Goal: Task Accomplishment & Management: Use online tool/utility

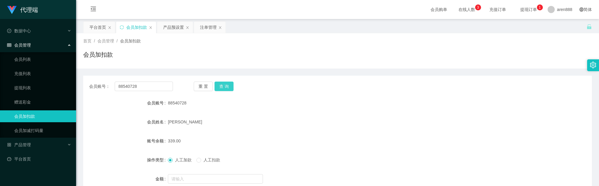
scroll to position [45, 0]
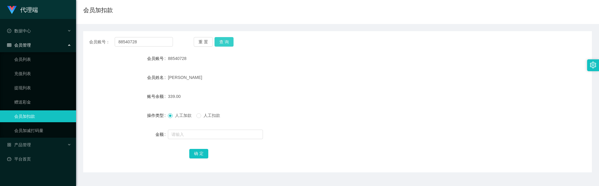
click at [227, 39] on button "查 询" at bounding box center [224, 42] width 19 height 10
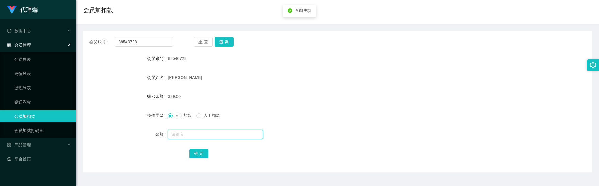
click at [192, 134] on input "text" at bounding box center [215, 135] width 95 height 10
type input "56"
click at [198, 155] on button "确 定" at bounding box center [198, 154] width 19 height 10
click at [289, 91] on div "395.00" at bounding box center [316, 97] width 297 height 12
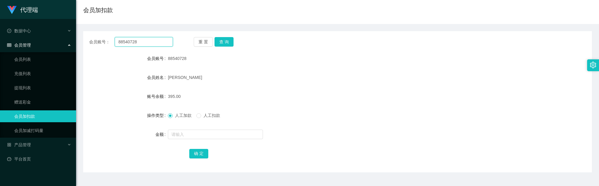
click at [155, 42] on input "88540728" at bounding box center [144, 42] width 58 height 10
paste input "1289291"
click at [227, 41] on button "查 询" at bounding box center [224, 42] width 19 height 10
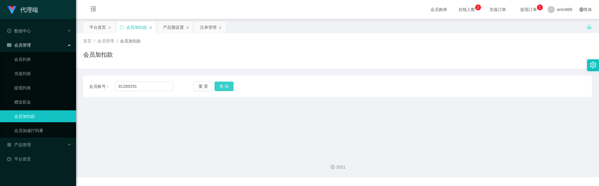
scroll to position [0, 0]
click at [141, 90] on input "81289291" at bounding box center [144, 87] width 58 height 10
drag, startPoint x: 141, startPoint y: 90, endPoint x: 144, endPoint y: 90, distance: 3.0
click at [142, 90] on input "81289291" at bounding box center [144, 87] width 58 height 10
paste input "8540728"
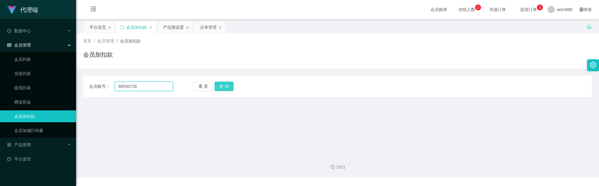
type input "88540728"
drag, startPoint x: 226, startPoint y: 84, endPoint x: 221, endPoint y: 89, distance: 7.0
click at [226, 84] on button "查 询" at bounding box center [224, 87] width 19 height 10
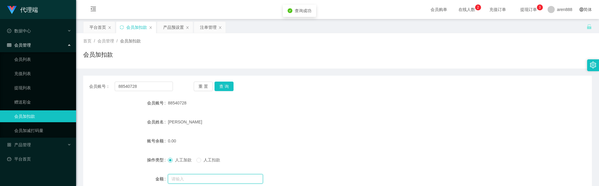
click at [190, 177] on input "text" at bounding box center [215, 180] width 95 height 10
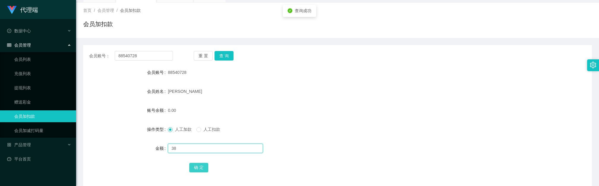
scroll to position [45, 0]
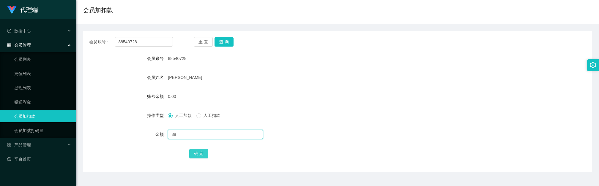
type input "38"
click at [200, 153] on button "确 定" at bounding box center [198, 154] width 19 height 10
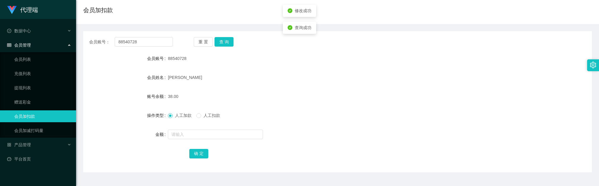
drag, startPoint x: 268, startPoint y: 119, endPoint x: 164, endPoint y: 92, distance: 106.9
click at [260, 115] on div "人工加款 人工扣款" at bounding box center [316, 116] width 297 height 12
drag, startPoint x: 352, startPoint y: 134, endPoint x: 333, endPoint y: 101, distance: 38.0
click at [353, 133] on div at bounding box center [316, 135] width 297 height 12
click at [157, 40] on input "88540728" at bounding box center [144, 42] width 58 height 10
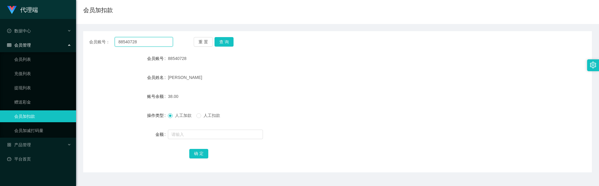
click at [157, 39] on input "88540728" at bounding box center [144, 42] width 58 height 10
paste input "ridzuan999"
type input "ridzuan999"
click at [226, 36] on div "会员账号： ridzuan999 重 置 查 询 会员账号 88540728 会员姓名 张德良 账号余额 38.00 操作类型 人工加款 人工扣款 金额 确 定" at bounding box center [337, 102] width 509 height 142
click at [222, 38] on button "查 询" at bounding box center [224, 42] width 19 height 10
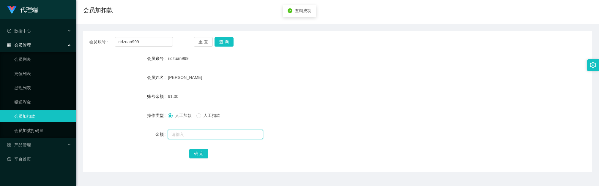
click at [188, 136] on input "text" at bounding box center [215, 135] width 95 height 10
type input "112"
click at [204, 153] on button "确 定" at bounding box center [198, 154] width 19 height 10
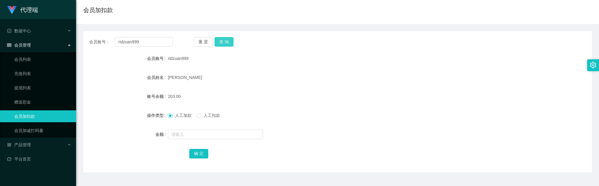
click at [226, 40] on button "查 询" at bounding box center [224, 42] width 19 height 10
click at [156, 39] on input "ridzuan999" at bounding box center [144, 42] width 58 height 10
click at [227, 41] on button "查 询" at bounding box center [224, 42] width 19 height 10
click at [266, 8] on div "会员加扣款" at bounding box center [337, 13] width 509 height 14
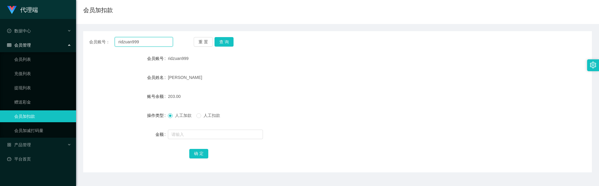
click at [150, 41] on input "ridzuan999" at bounding box center [144, 42] width 58 height 10
click at [228, 41] on button "查 询" at bounding box center [224, 42] width 19 height 10
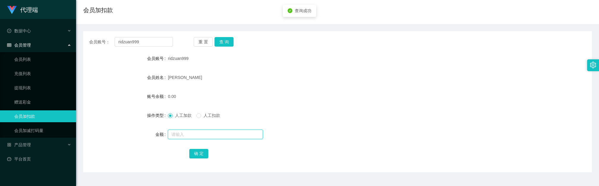
click at [193, 132] on input "text" at bounding box center [215, 135] width 95 height 10
type input "38"
drag, startPoint x: 199, startPoint y: 149, endPoint x: 201, endPoint y: 152, distance: 3.2
click at [200, 151] on button "确 定" at bounding box center [198, 154] width 19 height 10
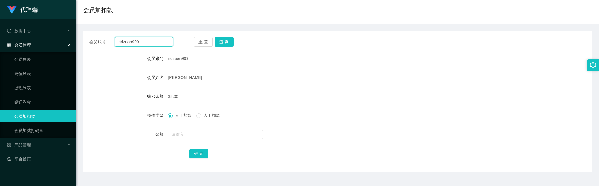
click at [162, 45] on input "ridzuan999" at bounding box center [144, 42] width 58 height 10
paste input "Foong"
type input "Foong"
click at [215, 44] on button "查 询" at bounding box center [224, 42] width 19 height 10
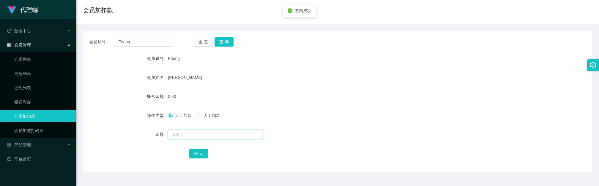
click at [197, 136] on input "text" at bounding box center [215, 135] width 95 height 10
type input "96"
click at [197, 154] on button "确 定" at bounding box center [198, 154] width 19 height 10
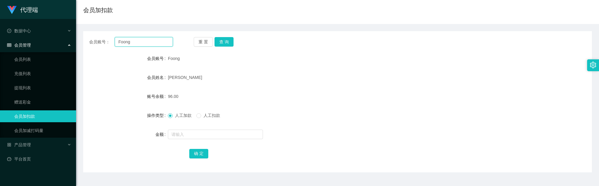
click at [161, 41] on input "Foong" at bounding box center [144, 42] width 58 height 10
paste input "87834666"
type input "87834666"
click at [224, 41] on button "查 询" at bounding box center [224, 42] width 19 height 10
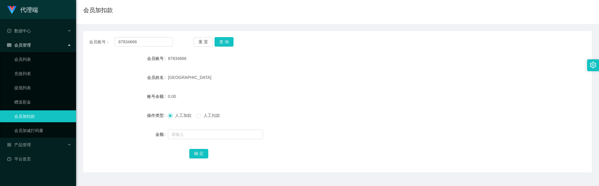
click at [179, 43] on div "会员账号： 87834666 重 置 查 询" at bounding box center [337, 42] width 509 height 10
click at [227, 43] on button "查 询" at bounding box center [224, 42] width 19 height 10
click at [192, 131] on input "text" at bounding box center [215, 135] width 95 height 10
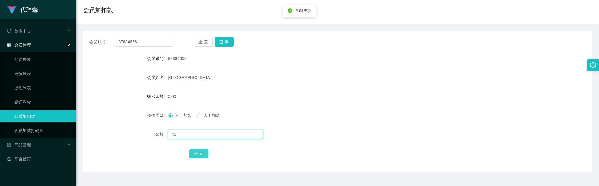
type input "40"
click at [199, 153] on button "确 定" at bounding box center [198, 154] width 19 height 10
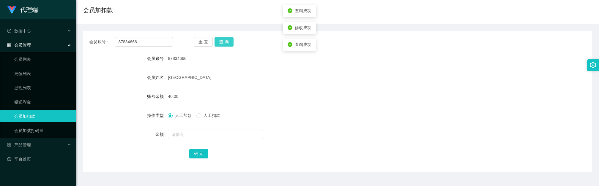
click at [222, 40] on button "查 询" at bounding box center [224, 42] width 19 height 10
click at [226, 44] on button "查 询" at bounding box center [224, 42] width 19 height 10
drag, startPoint x: 312, startPoint y: 36, endPoint x: 337, endPoint y: 0, distance: 44.1
click at [312, 36] on div "会员账号： 87834666 重 置 查 询 会员账号 87834666 会员姓名 Zhangzhouzhou 账号余额 40.00 操作类型 人工加款 人工…" at bounding box center [337, 102] width 509 height 142
drag, startPoint x: 337, startPoint y: 151, endPoint x: 335, endPoint y: 102, distance: 49.1
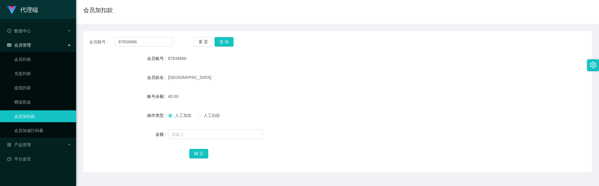
click at [335, 147] on form "会员账号 87834666 会员姓名 Zhangzhouzhou 账号余额 40.00 操作类型 人工加款 人工扣款 金额 确 定" at bounding box center [337, 106] width 509 height 107
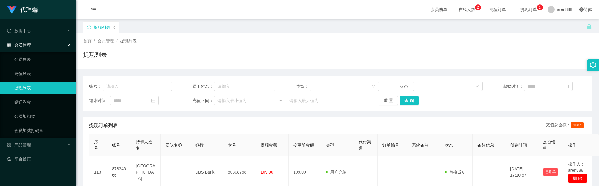
scroll to position [29, 0]
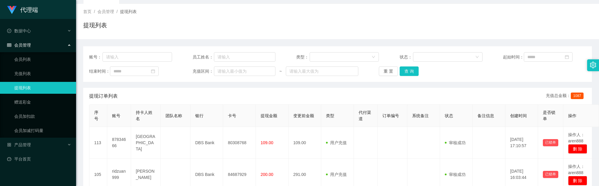
click at [353, 32] on div "提现列表" at bounding box center [337, 28] width 509 height 14
click at [403, 71] on button "查 询" at bounding box center [409, 72] width 19 height 10
click at [409, 70] on button "查 询" at bounding box center [409, 72] width 19 height 10
click at [408, 71] on button "查 询" at bounding box center [409, 72] width 19 height 10
click at [271, 89] on div "提现订单列表 充值总金额： 1087" at bounding box center [337, 96] width 497 height 17
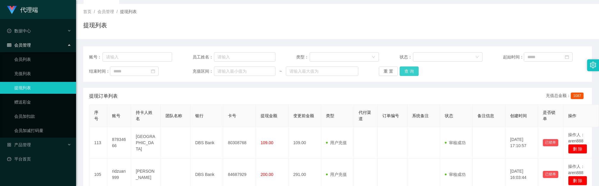
click at [405, 70] on button "查 询" at bounding box center [409, 72] width 19 height 10
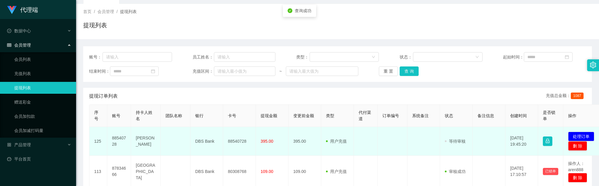
click at [241, 140] on td "88540728" at bounding box center [239, 141] width 33 height 29
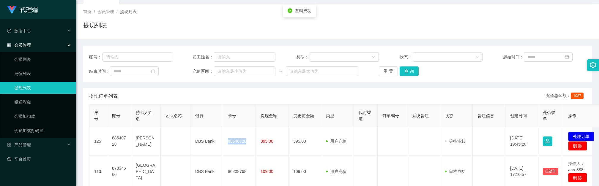
copy td "88540728"
click at [153, 31] on div "提现列表" at bounding box center [337, 28] width 509 height 14
click at [140, 59] on input "text" at bounding box center [138, 57] width 70 height 10
click at [141, 59] on input "text" at bounding box center [138, 57] width 70 height 10
paste input "88540728"
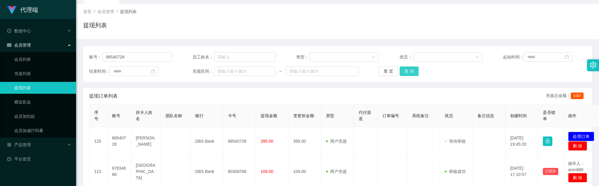
click at [412, 70] on button "查 询" at bounding box center [409, 72] width 19 height 10
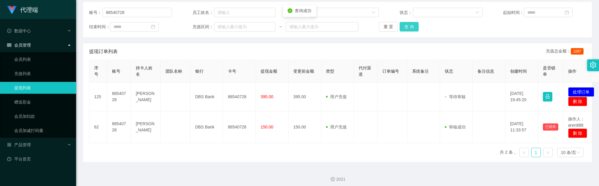
scroll to position [78, 0]
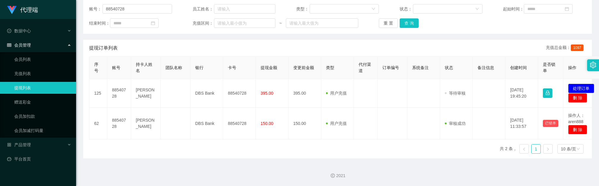
click at [239, 40] on div "提现订单列表 充值总金额： 1087" at bounding box center [337, 48] width 497 height 17
click at [161, 7] on input "88540728" at bounding box center [138, 9] width 70 height 10
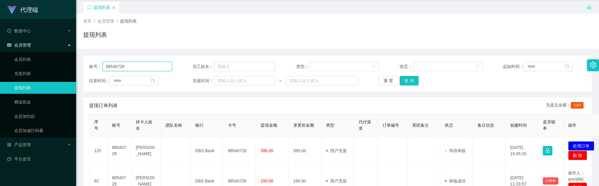
scroll to position [0, 0]
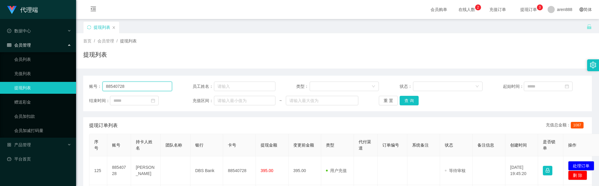
click at [149, 82] on input "88540728" at bounding box center [138, 87] width 70 height 10
click at [149, 83] on input "88540728" at bounding box center [138, 87] width 70 height 10
paste input "ridzuan999"
click at [138, 88] on input "88540728ridzuan999" at bounding box center [138, 87] width 70 height 10
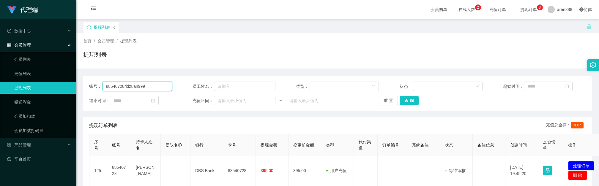
click at [138, 88] on input "88540728ridzuan999" at bounding box center [138, 87] width 70 height 10
paste input "text"
type input "ridzuan999"
click at [407, 103] on button "查 询" at bounding box center [409, 101] width 19 height 10
drag, startPoint x: 135, startPoint y: 84, endPoint x: 93, endPoint y: 82, distance: 42.0
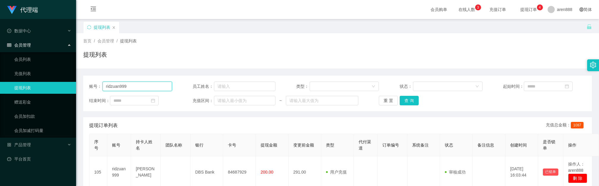
click at [88, 85] on div "账号： ridzuan999 员工姓名： 类型： 状态： 起始时间： 结束时间： 充值区间： ~ 重 置 查 询" at bounding box center [337, 94] width 509 height 36
drag, startPoint x: 408, startPoint y: 102, endPoint x: 408, endPoint y: 95, distance: 7.1
click at [409, 102] on button "查 询" at bounding box center [409, 101] width 19 height 10
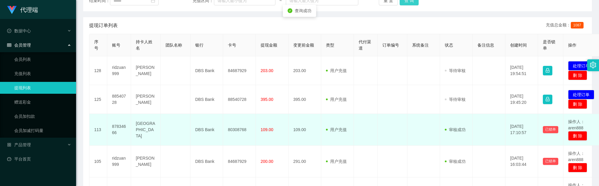
scroll to position [134, 0]
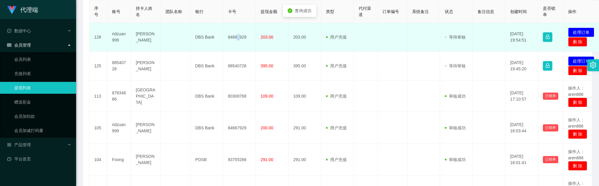
click at [238, 37] on td "84687929" at bounding box center [239, 37] width 33 height 29
copy td "7"
click at [237, 38] on td "84687929" at bounding box center [239, 37] width 33 height 29
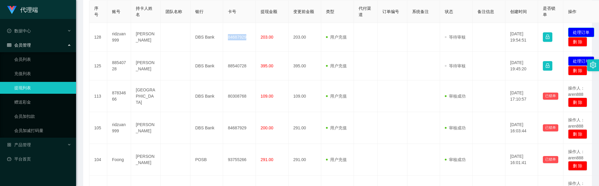
drag, startPoint x: 576, startPoint y: 33, endPoint x: 571, endPoint y: 32, distance: 5.9
click at [576, 33] on button "处理订单" at bounding box center [581, 33] width 26 height 10
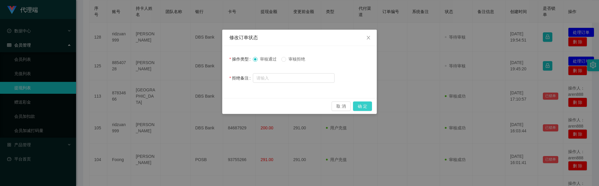
click at [357, 105] on button "确 定" at bounding box center [362, 107] width 19 height 10
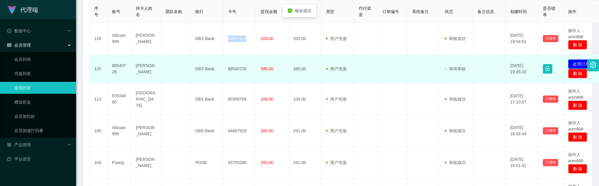
click at [575, 64] on button "处理订单" at bounding box center [581, 64] width 26 height 10
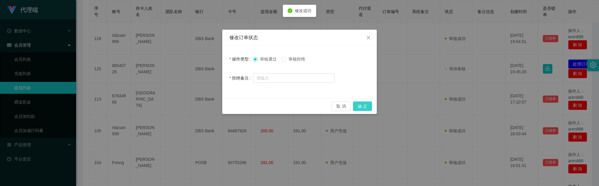
drag, startPoint x: 364, startPoint y: 105, endPoint x: 365, endPoint y: 94, distance: 11.7
click at [363, 105] on button "确 定" at bounding box center [362, 107] width 19 height 10
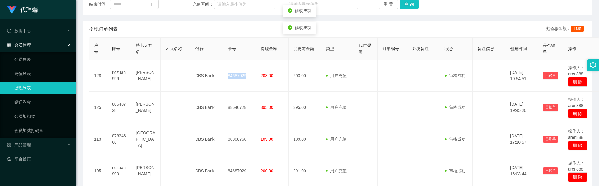
scroll to position [89, 0]
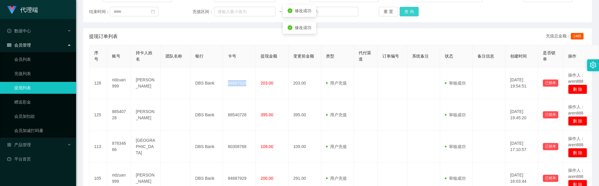
click at [412, 15] on button "查 询" at bounding box center [409, 12] width 19 height 10
click at [412, 9] on button "查 询" at bounding box center [409, 12] width 19 height 10
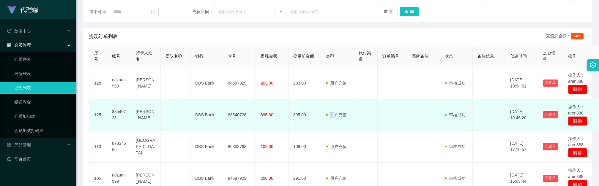
click at [333, 112] on td "用户充值 人工扣款" at bounding box center [337, 115] width 33 height 32
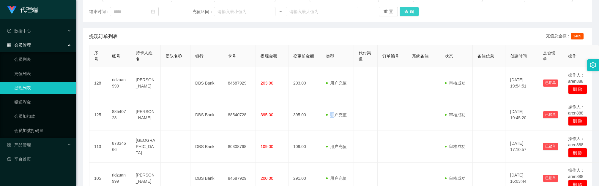
click at [411, 13] on button "查 询" at bounding box center [409, 12] width 19 height 10
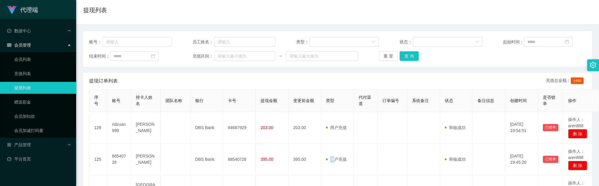
click at [223, 93] on tr "序号 账号 持卡人姓名 团队名称 银行 卡号 提现金额 变更前金额 类型 代付渠道 订单编号 系统备注 状态 备注信息 创建时间 是否锁单 操作" at bounding box center [344, 101] width 510 height 22
click at [409, 57] on button "查 询" at bounding box center [409, 56] width 19 height 10
click at [233, 95] on th "卡号" at bounding box center [239, 101] width 33 height 22
click at [402, 53] on button "查 询" at bounding box center [409, 56] width 19 height 10
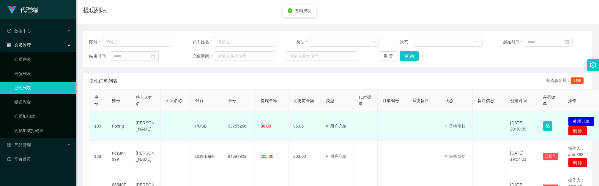
click at [234, 127] on td "93755266" at bounding box center [239, 126] width 33 height 29
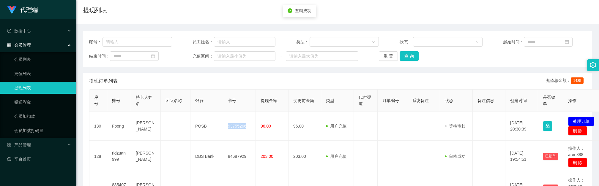
copy td "93755266"
drag, startPoint x: 405, startPoint y: 55, endPoint x: 400, endPoint y: 64, distance: 10.8
click at [405, 55] on button "查 询" at bounding box center [409, 56] width 19 height 10
drag, startPoint x: 335, startPoint y: 85, endPoint x: 330, endPoint y: 87, distance: 5.3
click at [336, 85] on div "提现订单列表 充值总金额： 1485" at bounding box center [337, 81] width 497 height 17
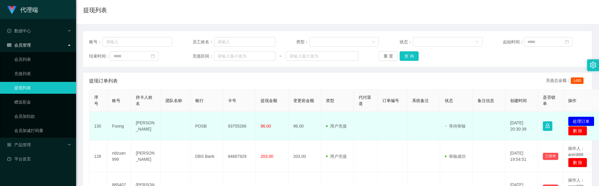
click at [578, 122] on button "处理订单" at bounding box center [581, 122] width 26 height 10
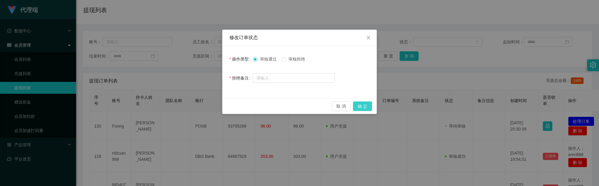
drag, startPoint x: 360, startPoint y: 107, endPoint x: 351, endPoint y: 95, distance: 16.1
click at [360, 106] on button "确 定" at bounding box center [362, 107] width 19 height 10
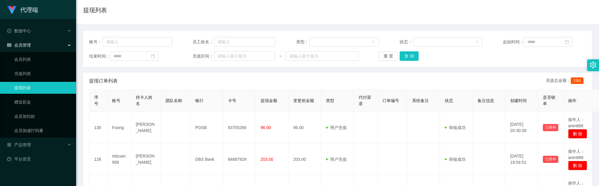
drag, startPoint x: 299, startPoint y: 93, endPoint x: 294, endPoint y: 26, distance: 67.4
click at [298, 93] on th "变更前金额" at bounding box center [305, 101] width 33 height 22
click at [401, 53] on button "查 询" at bounding box center [409, 56] width 19 height 10
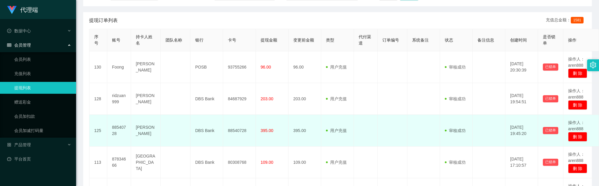
scroll to position [89, 0]
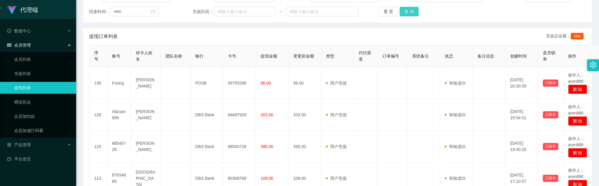
click at [408, 10] on button "查 询" at bounding box center [409, 12] width 19 height 10
click at [403, 9] on button "查 询" at bounding box center [409, 12] width 19 height 10
click at [306, 33] on div "提现订单列表 充值总金额： 1581" at bounding box center [337, 36] width 497 height 17
click at [408, 13] on button "查 询" at bounding box center [409, 12] width 19 height 10
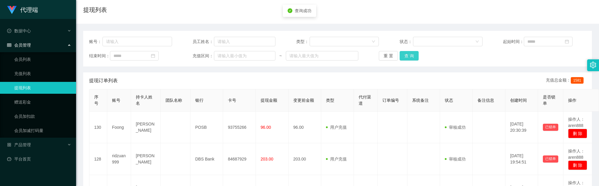
scroll to position [45, 0]
click at [408, 61] on div "账号： 员工姓名： 类型： 状态： 起始时间： 结束时间： 充值区间： ~ 重 置 查 询" at bounding box center [337, 49] width 509 height 36
click at [408, 60] on button "查 询" at bounding box center [409, 56] width 19 height 10
click at [405, 55] on button "查 询" at bounding box center [409, 56] width 19 height 10
click at [242, 81] on div "提现订单列表 充值总金额： 1581" at bounding box center [337, 81] width 497 height 17
